Goal: Task Accomplishment & Management: Manage account settings

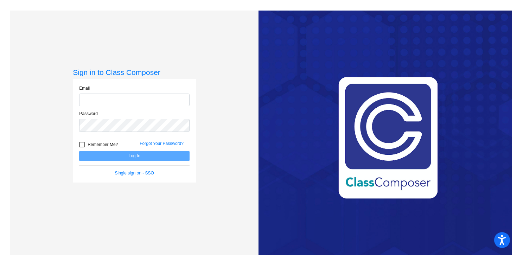
type input "[EMAIL_ADDRESS][DOMAIN_NAME]"
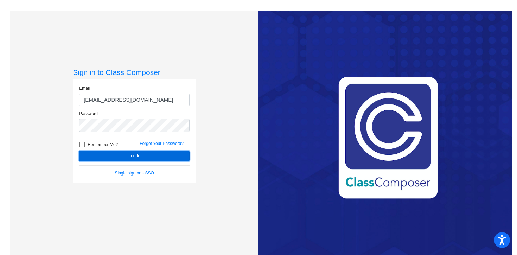
click at [147, 154] on button "Log In" at bounding box center [134, 156] width 111 height 10
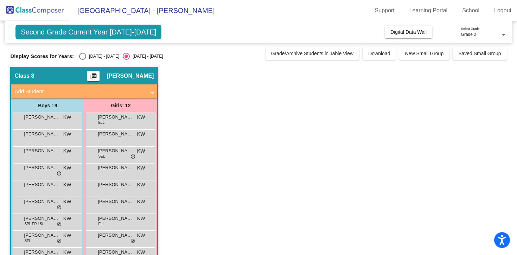
click at [97, 53] on div "[DATE] - [DATE]" at bounding box center [102, 56] width 33 height 6
click at [83, 60] on input "[DATE] - [DATE]" at bounding box center [82, 60] width 0 height 0
radio input "true"
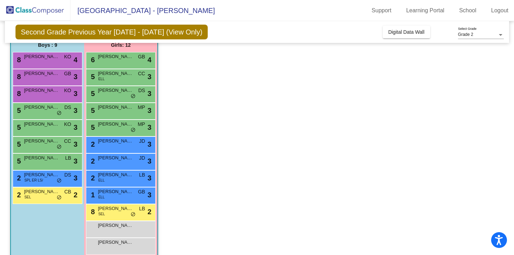
scroll to position [71, 0]
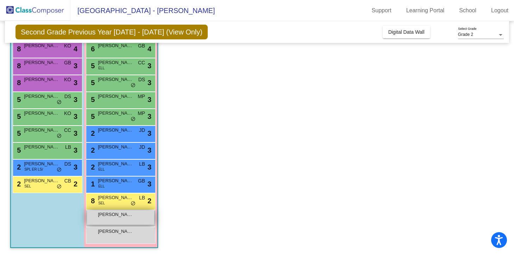
click at [131, 223] on div "[PERSON_NAME] lock do_not_disturb_alt" at bounding box center [120, 217] width 67 height 14
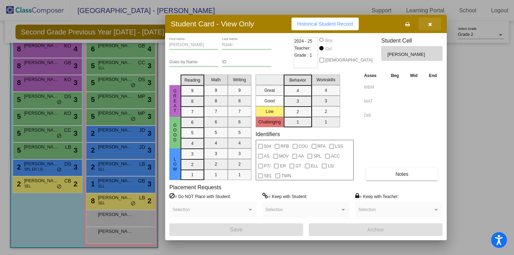
drag, startPoint x: 433, startPoint y: 21, endPoint x: 428, endPoint y: 21, distance: 4.9
click at [433, 21] on button "button" at bounding box center [429, 24] width 23 height 13
